Goal: Task Accomplishment & Management: Complete application form

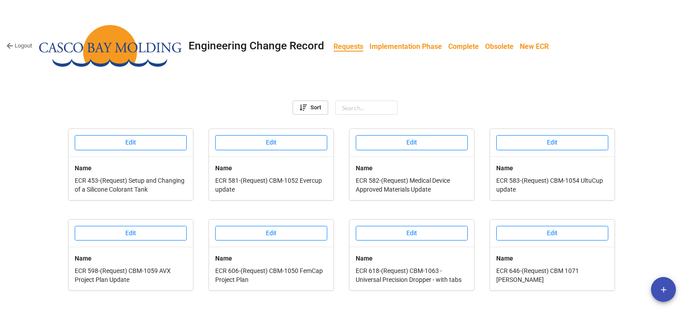
click at [392, 48] on b "Implementation Phase" at bounding box center [405, 46] width 72 height 8
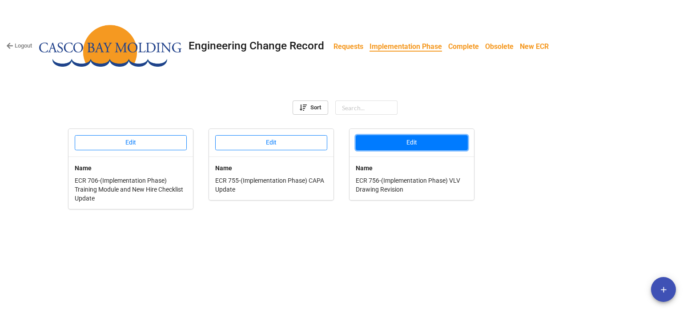
click at [381, 142] on button "Edit" at bounding box center [412, 142] width 112 height 15
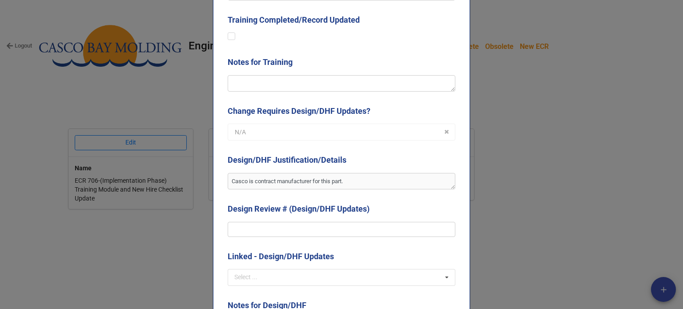
scroll to position [889, 0]
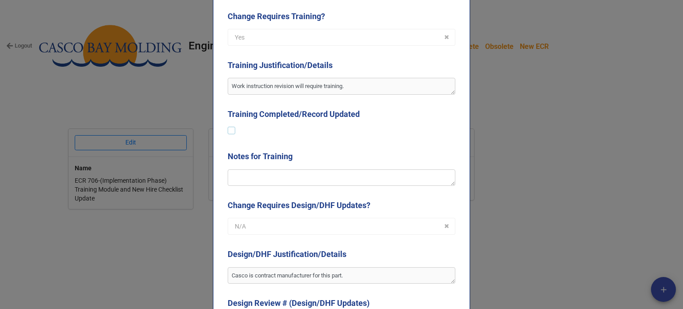
click at [229, 127] on label at bounding box center [232, 127] width 8 height 0
type textarea "x"
checkbox input "true"
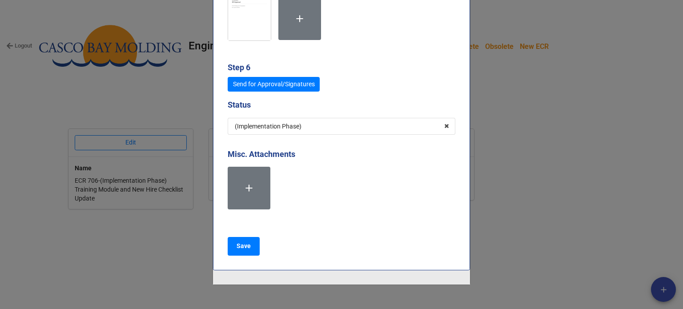
scroll to position [4229, 0]
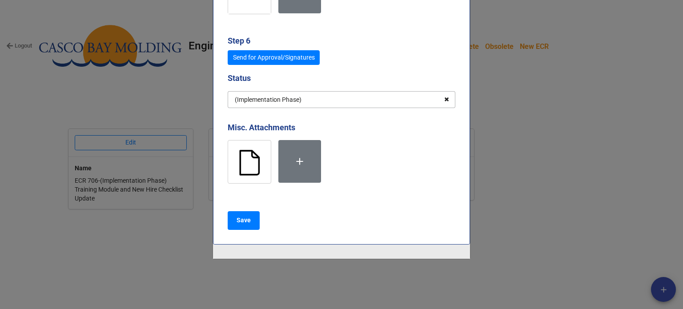
click at [446, 99] on icon at bounding box center [447, 100] width 14 height 16
click at [371, 96] on input "text" at bounding box center [342, 100] width 227 height 16
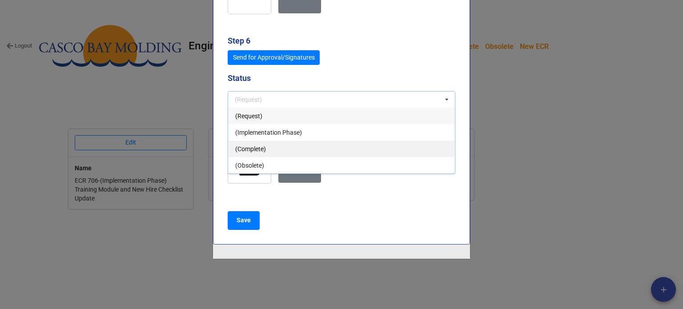
click at [255, 145] on span "(Complete)" at bounding box center [250, 148] width 31 height 7
type textarea "x"
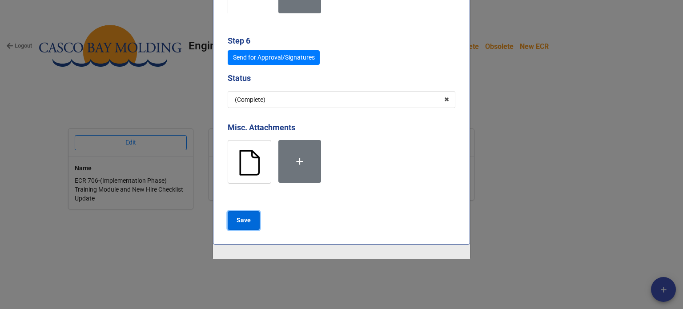
click at [244, 221] on button "Save" at bounding box center [244, 220] width 32 height 19
